Goal: Task Accomplishment & Management: Complete application form

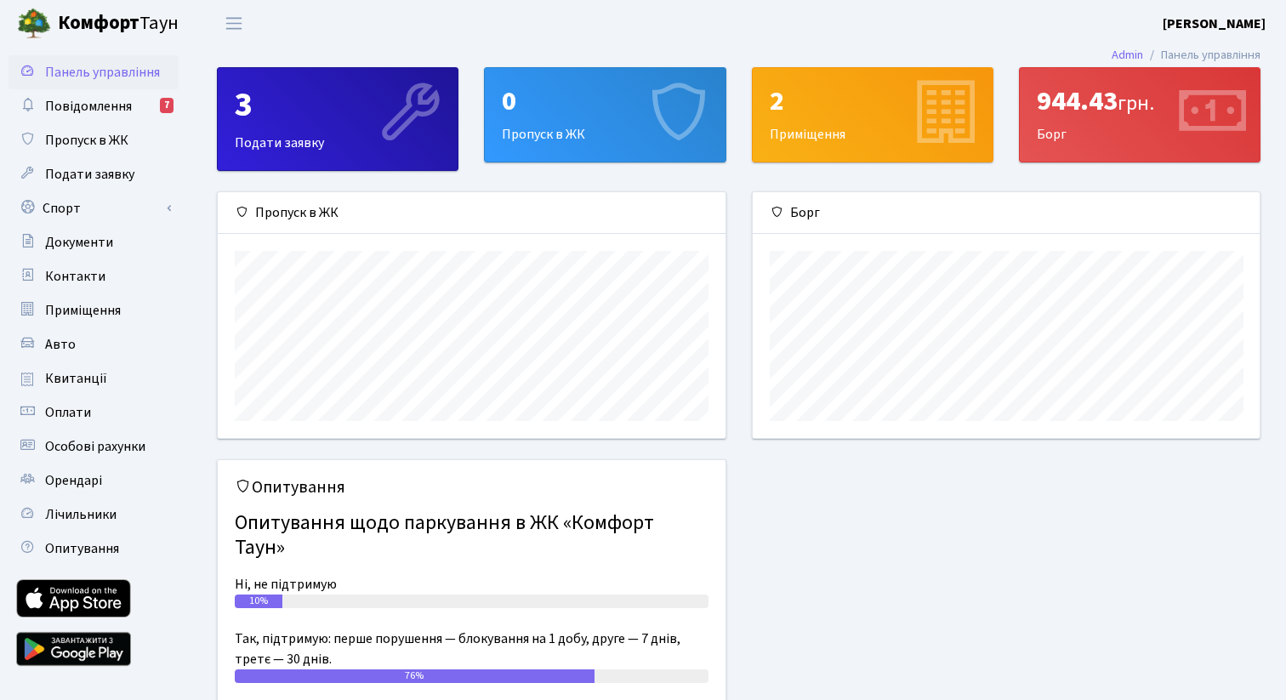
scroll to position [246, 507]
click at [115, 204] on link "Спорт" at bounding box center [94, 208] width 170 height 34
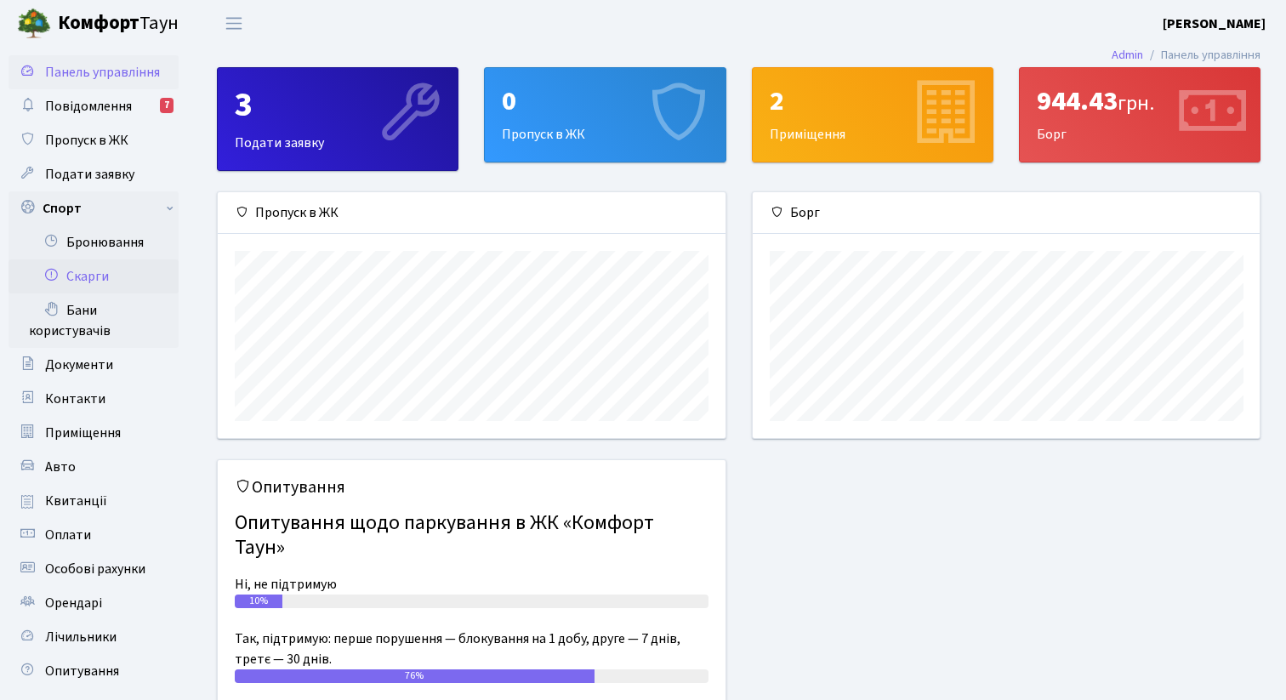
click at [115, 261] on link "Скарги" at bounding box center [94, 276] width 170 height 34
click at [115, 251] on link "Бронювання" at bounding box center [94, 242] width 170 height 34
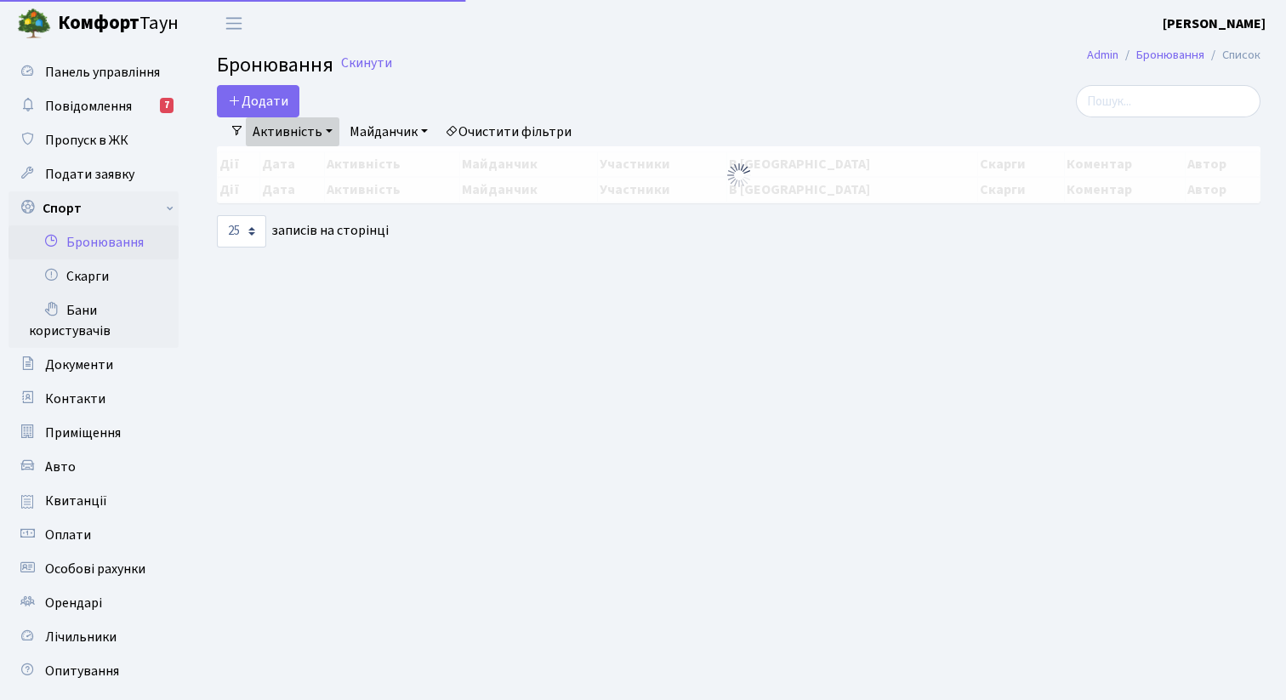
select select "25"
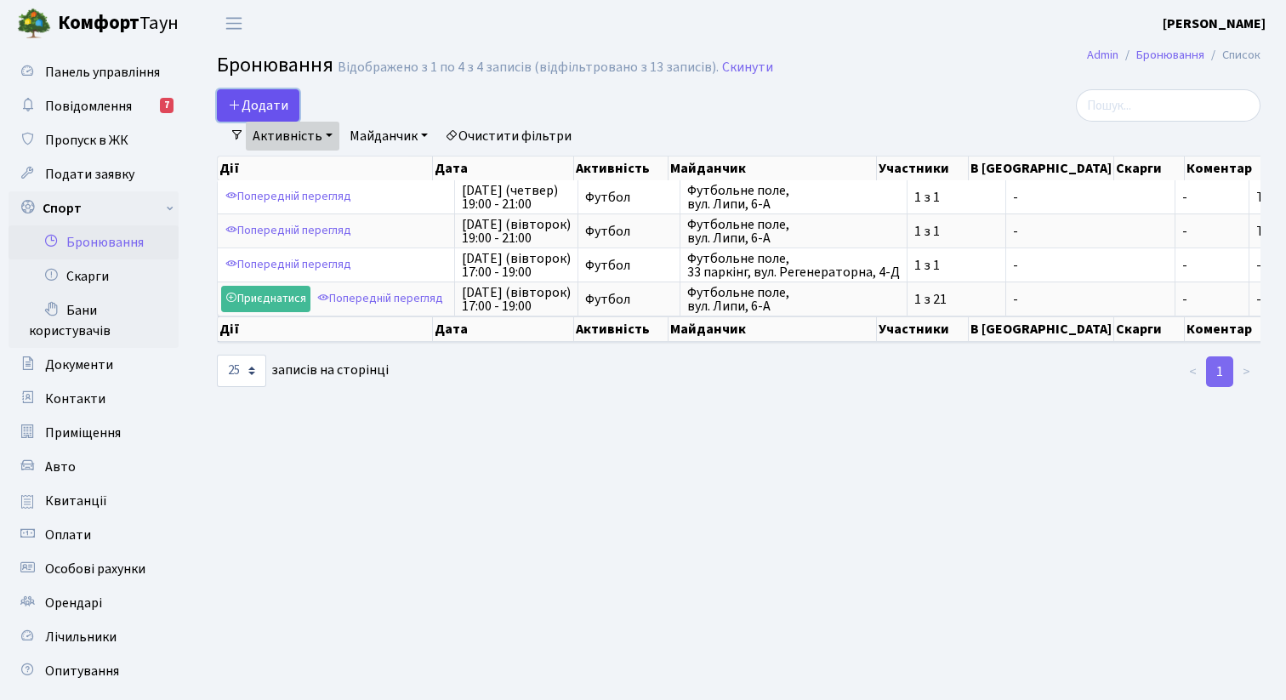
click at [288, 106] on button "Додати" at bounding box center [258, 105] width 82 height 32
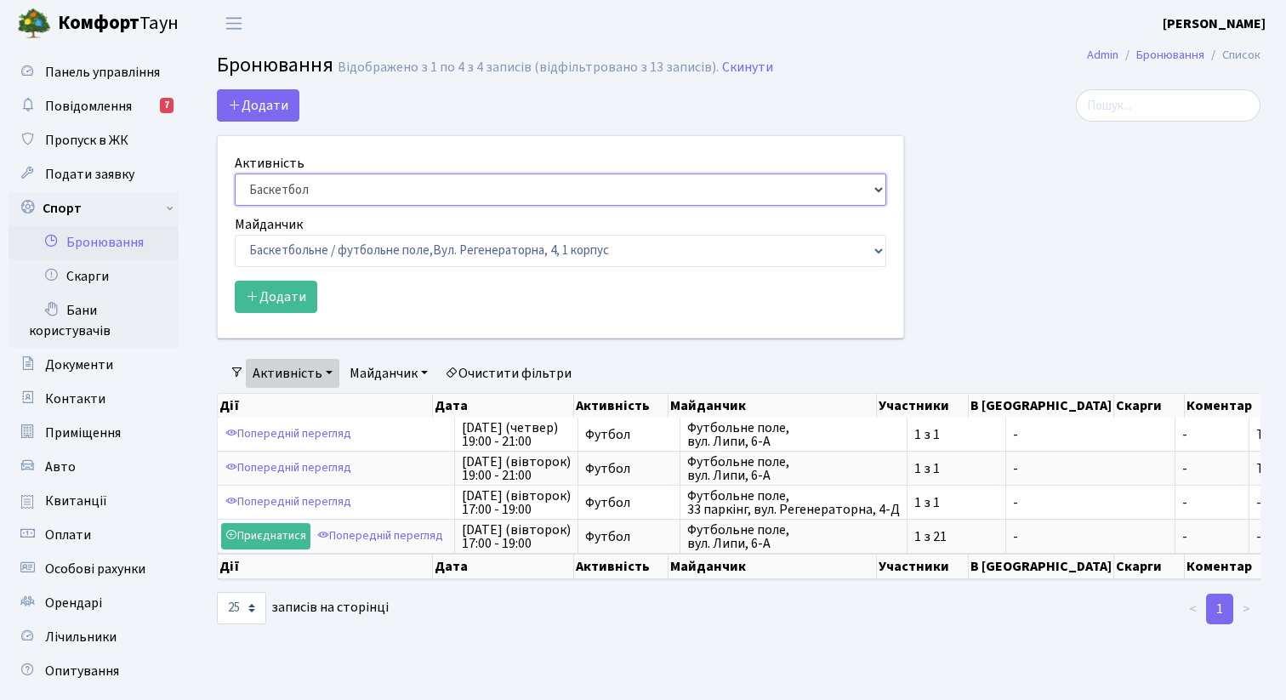
click at [300, 179] on select "Баскетбол Волейбол Йога Катання на роликах Настільний теніс Теніс Футбол Фітнес" at bounding box center [560, 189] width 651 height 32
select select "2"
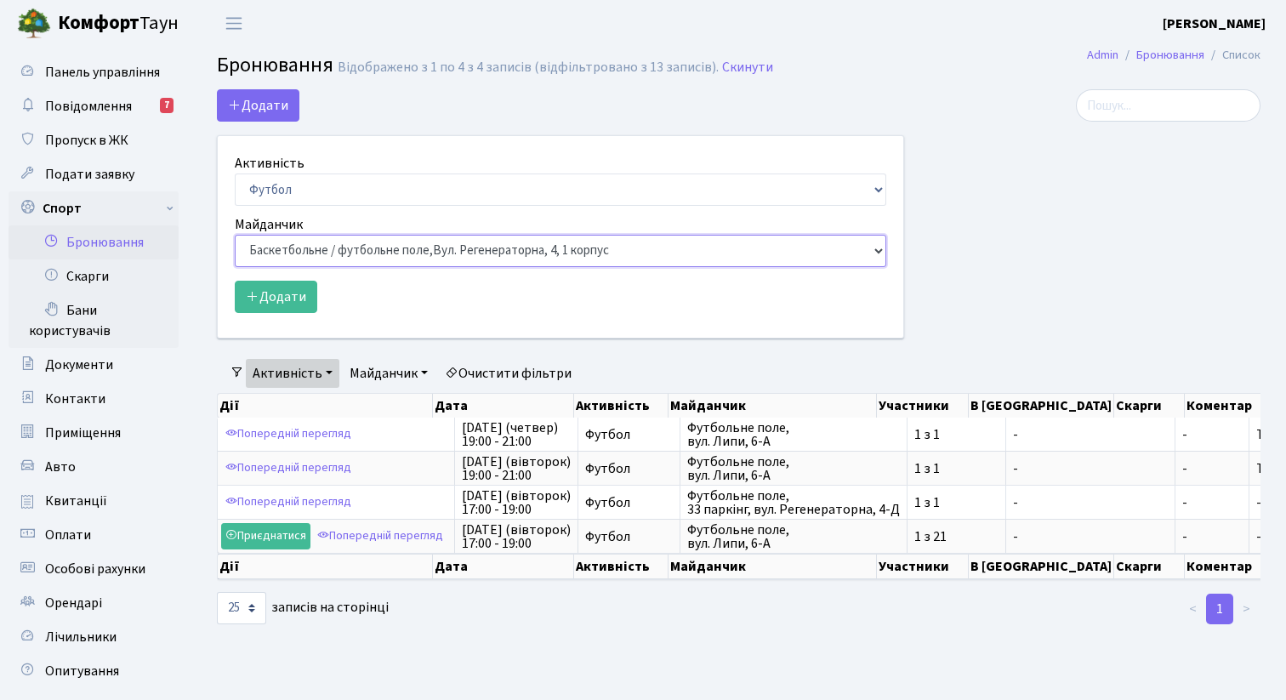
click at [335, 259] on select "Баскетбольне / футбольне поле, Вул. Регенераторна, 4, 1 корпус Баскетбольне пол…" at bounding box center [560, 251] width 651 height 32
select select "10"
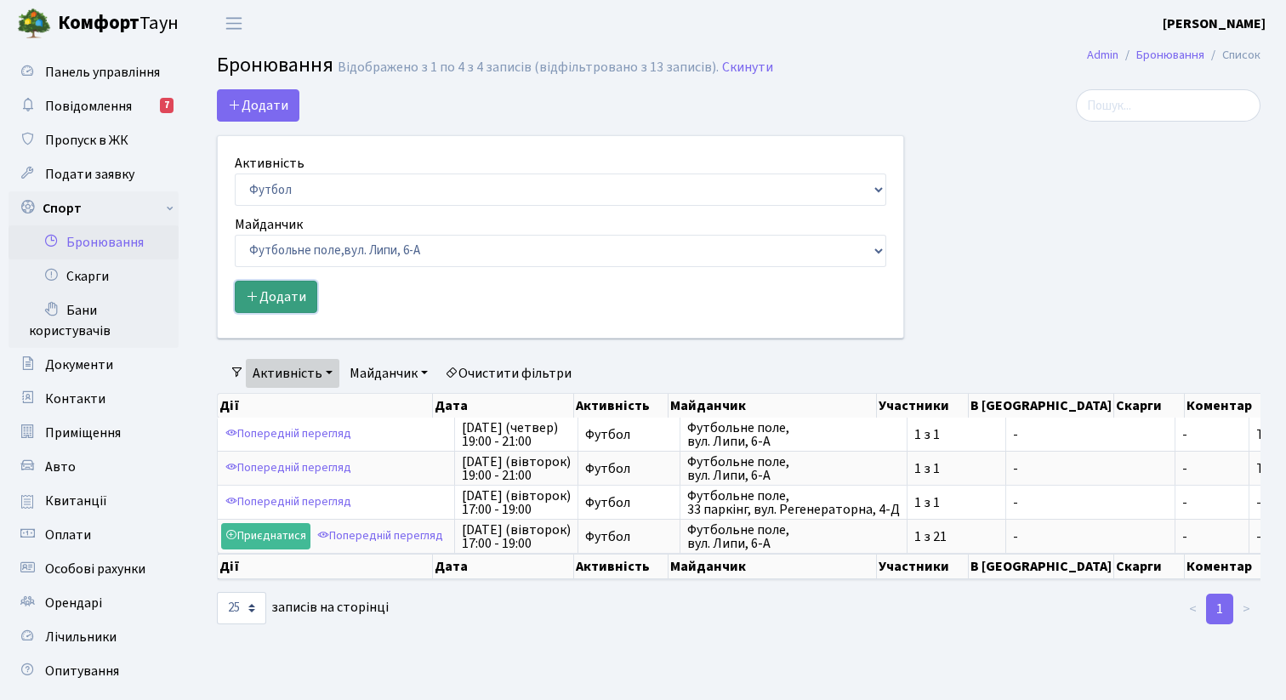
click at [298, 298] on button "Додати" at bounding box center [276, 297] width 82 height 32
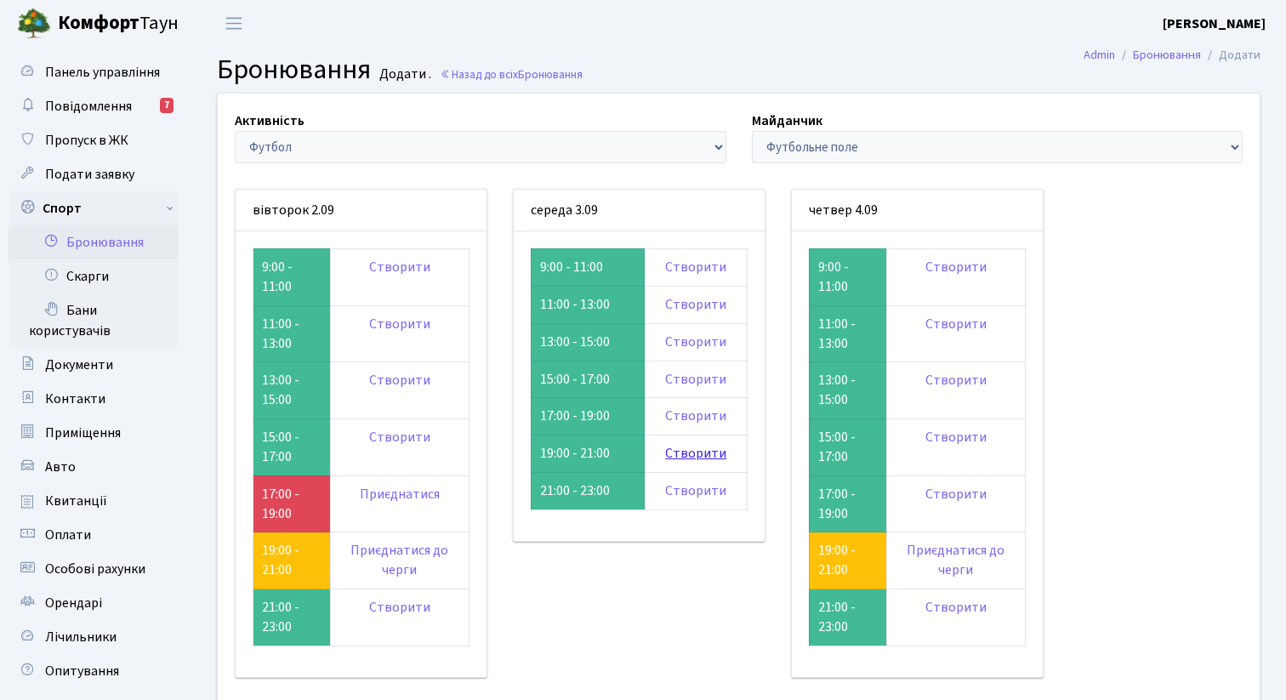
click at [716, 451] on link "Створити" at bounding box center [695, 453] width 61 height 19
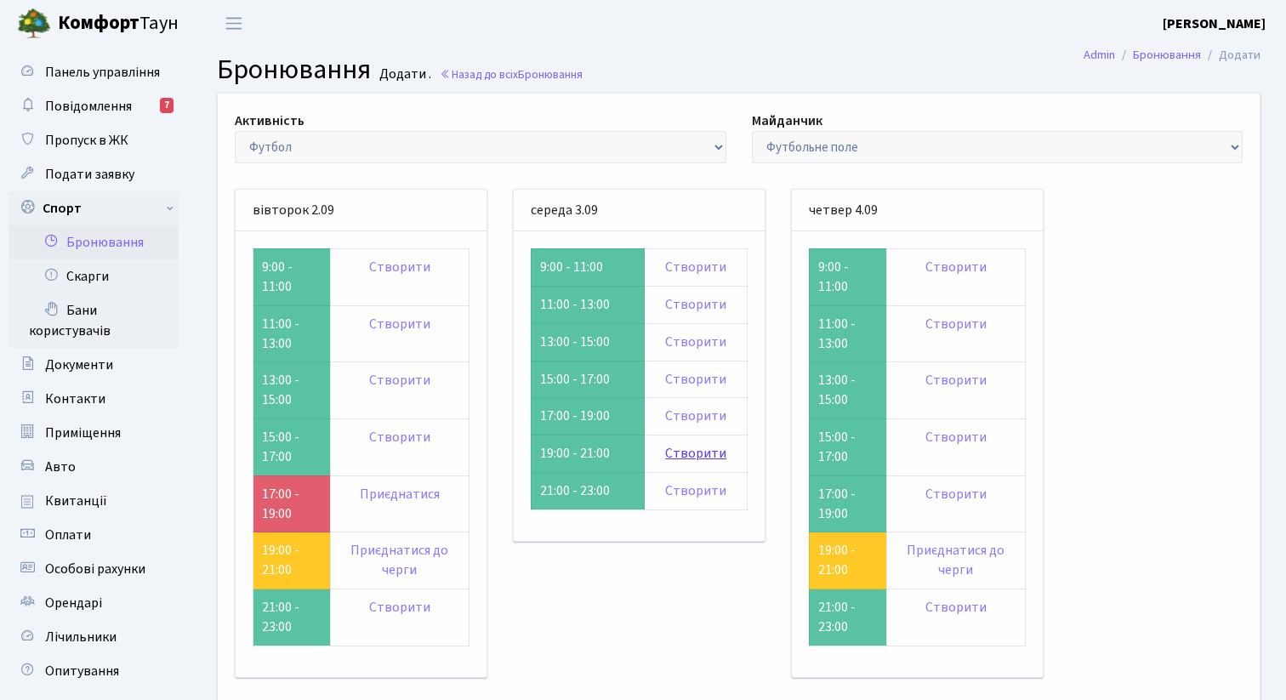
click at [699, 458] on link "Створити" at bounding box center [695, 453] width 61 height 19
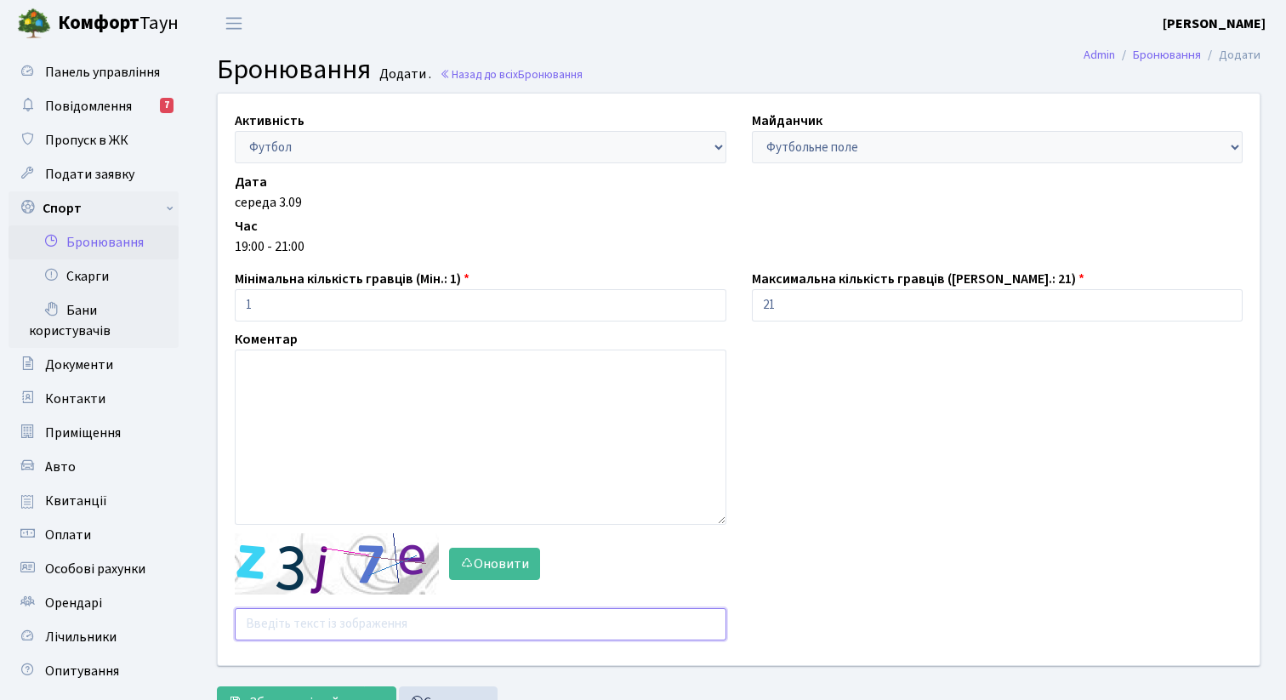
click at [318, 629] on input "text" at bounding box center [481, 624] width 492 height 32
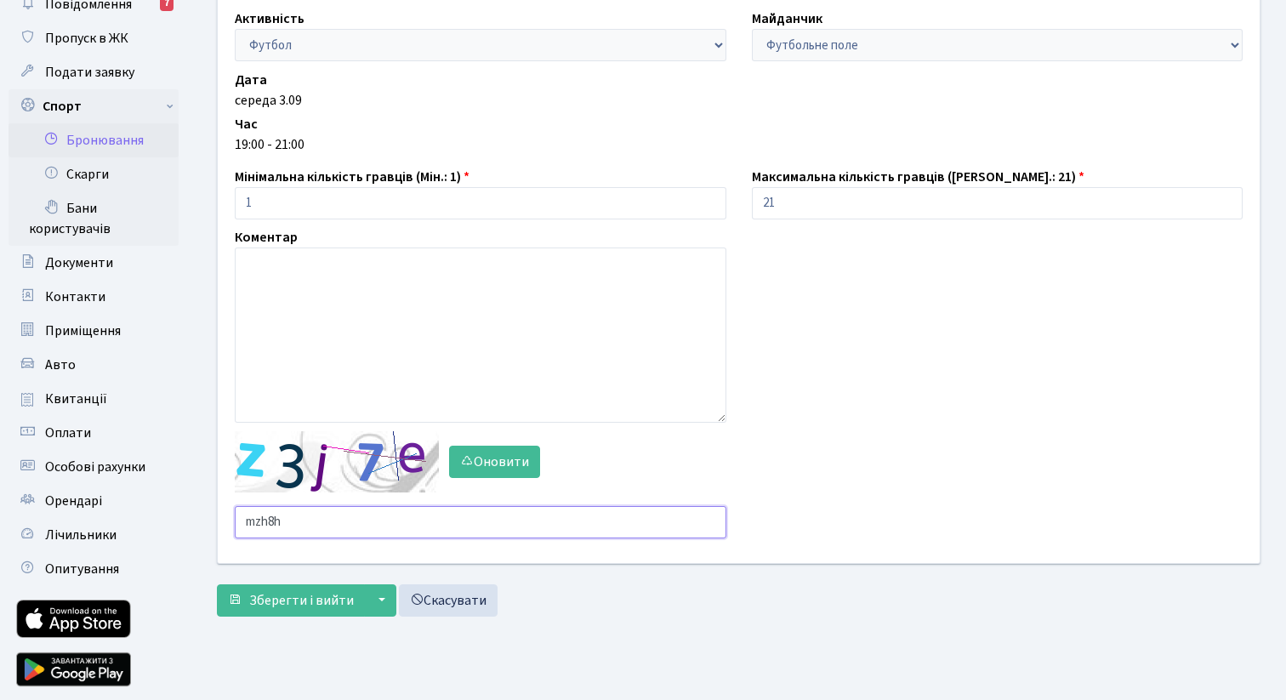
scroll to position [110, 0]
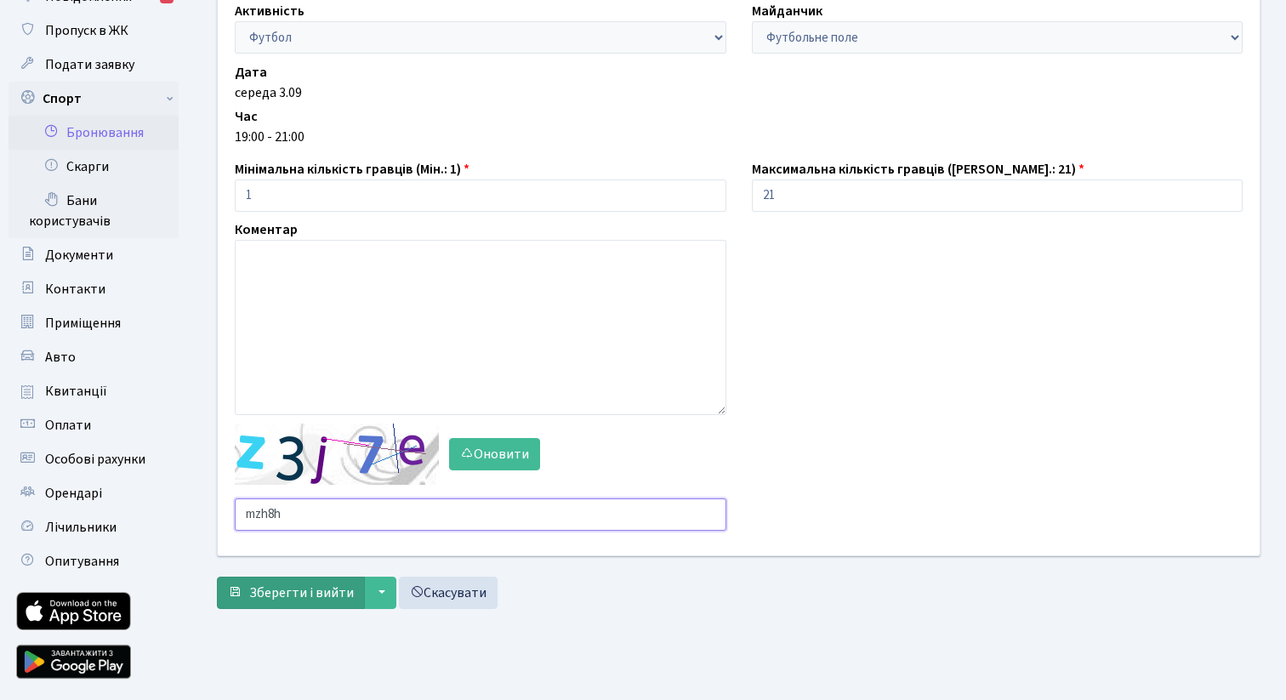
type input "mzh8h"
click at [269, 583] on span "Зберегти і вийти" at bounding box center [301, 592] width 105 height 19
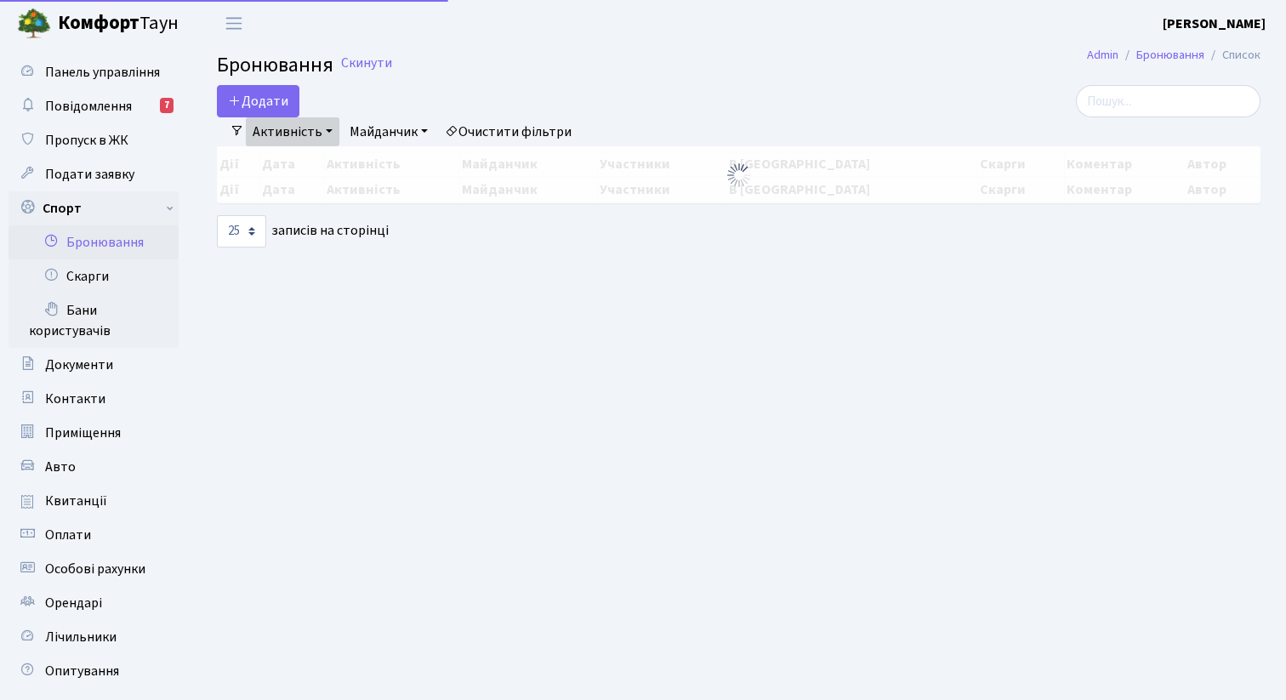
select select "25"
